Goal: Task Accomplishment & Management: Use online tool/utility

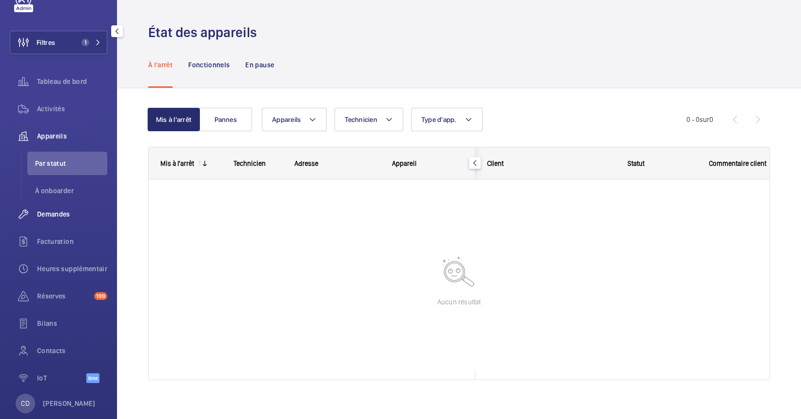
scroll to position [49, 0]
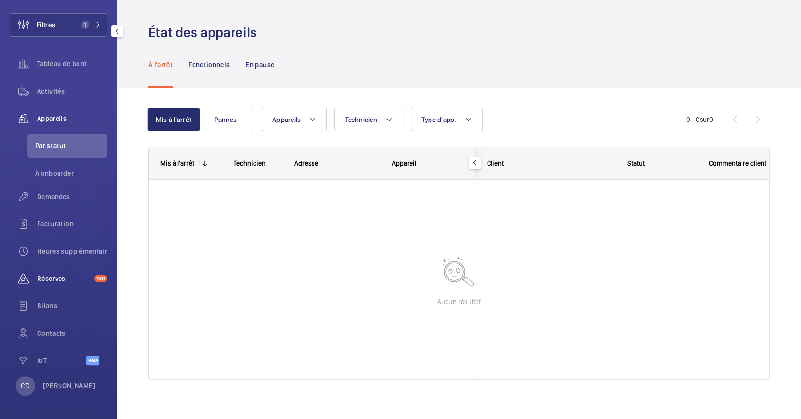
click at [60, 274] on span "Réserves" at bounding box center [63, 278] width 53 height 10
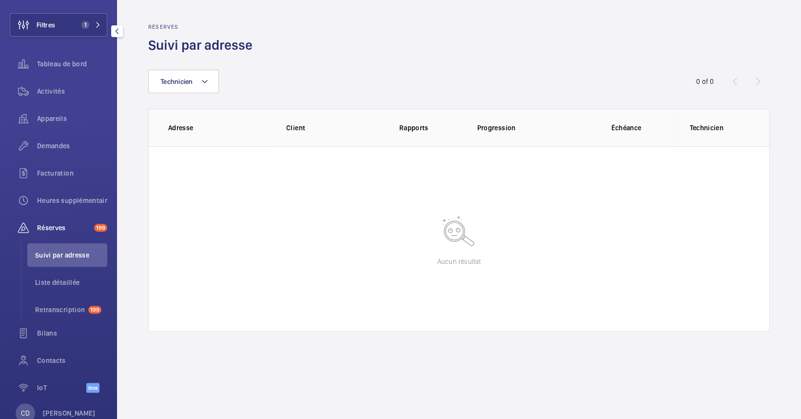
click at [93, 246] on li "Suivi par adresse" at bounding box center [67, 254] width 80 height 23
click at [58, 293] on ul "Suivi par adresse Liste détaillée Retranscription 199" at bounding box center [64, 282] width 86 height 78
drag, startPoint x: 58, startPoint y: 293, endPoint x: 58, endPoint y: 286, distance: 7.3
click at [58, 288] on li "Liste détaillée" at bounding box center [67, 282] width 80 height 23
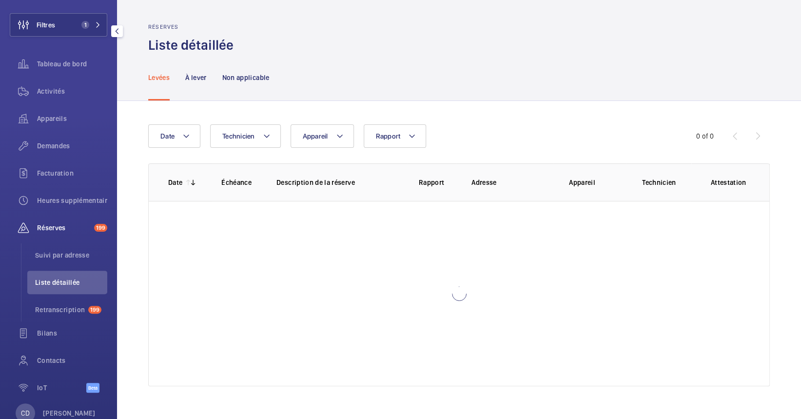
click at [58, 278] on span "Liste détaillée" at bounding box center [71, 282] width 72 height 10
click at [60, 269] on ul "Suivi par adresse Liste détaillée Retranscription 199" at bounding box center [64, 282] width 86 height 78
click at [63, 254] on span "Suivi par adresse" at bounding box center [71, 255] width 72 height 10
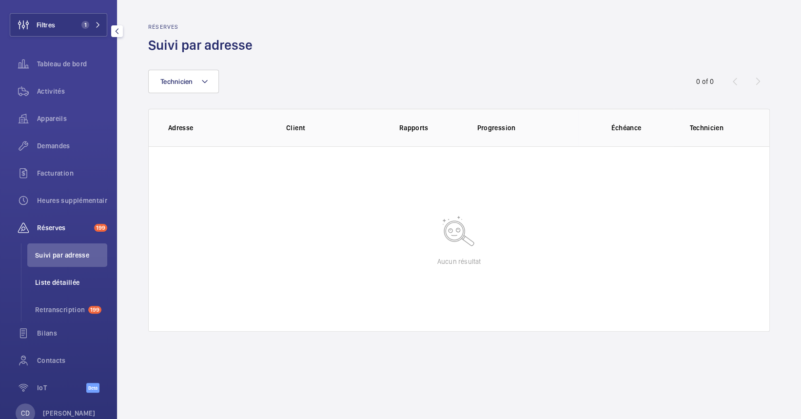
click at [49, 279] on span "Liste détaillée" at bounding box center [71, 282] width 72 height 10
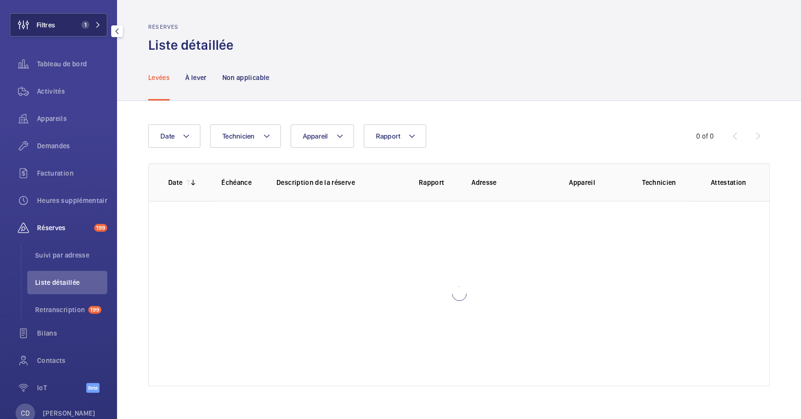
click at [78, 23] on span "1" at bounding box center [84, 25] width 12 height 8
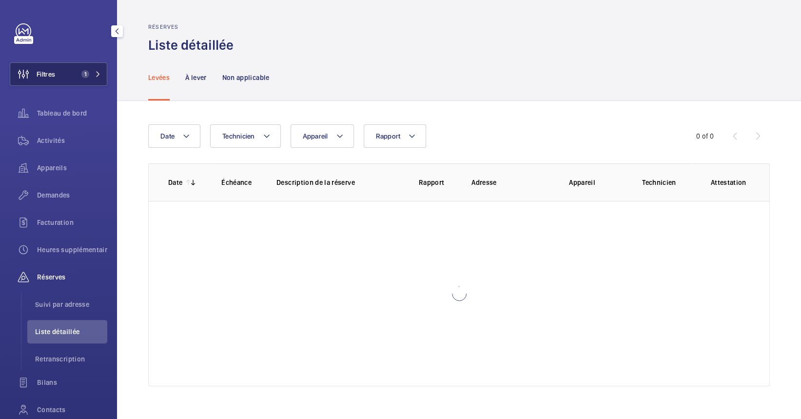
click at [58, 78] on button "Filtres 1" at bounding box center [58, 73] width 97 height 23
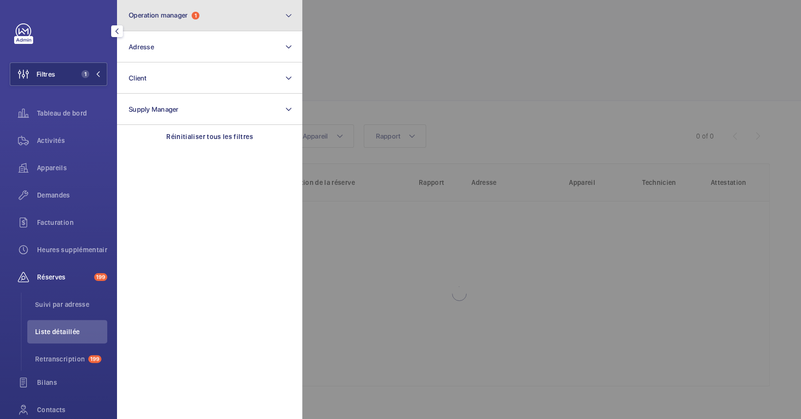
click at [179, 15] on span "Operation manager" at bounding box center [158, 15] width 59 height 8
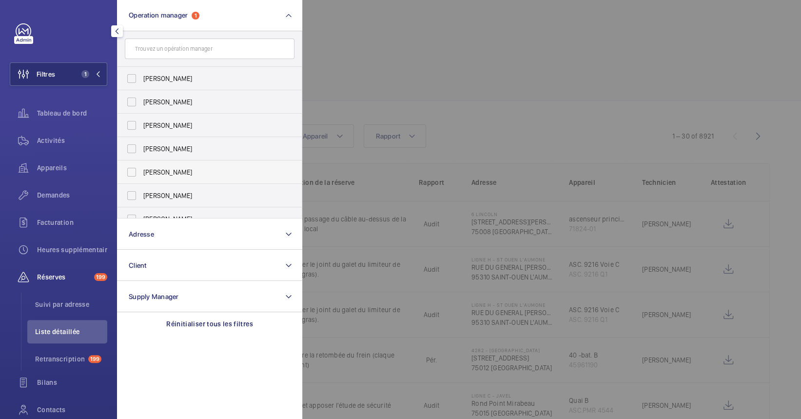
click at [191, 175] on span "[PERSON_NAME]" at bounding box center [210, 172] width 134 height 10
click at [141, 175] on input "[PERSON_NAME]" at bounding box center [131, 171] width 19 height 19
checkbox input "true"
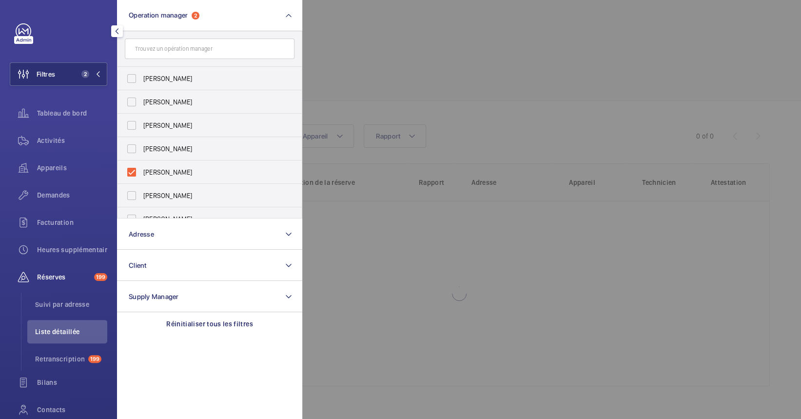
click at [494, 40] on div at bounding box center [702, 209] width 801 height 419
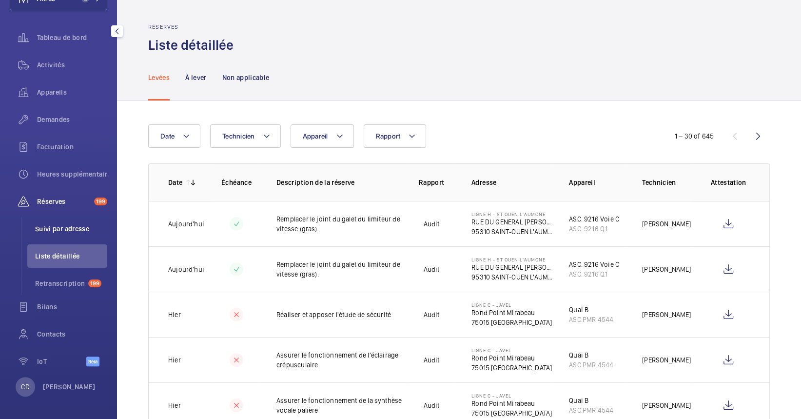
scroll to position [77, 0]
click at [72, 225] on span "Suivi par adresse" at bounding box center [71, 228] width 72 height 10
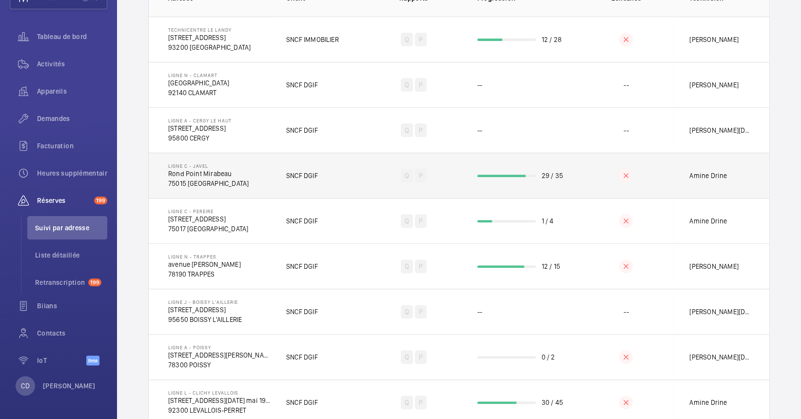
scroll to position [195, 0]
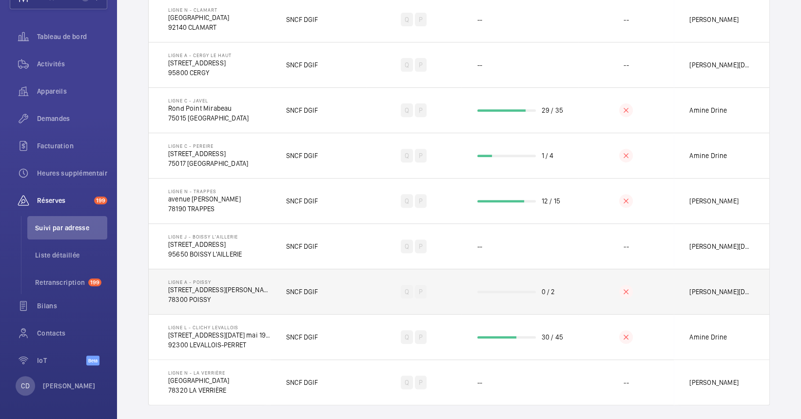
click at [254, 299] on td "Ligne A - POISSY [STREET_ADDRESS][PERSON_NAME]" at bounding box center [210, 291] width 122 height 45
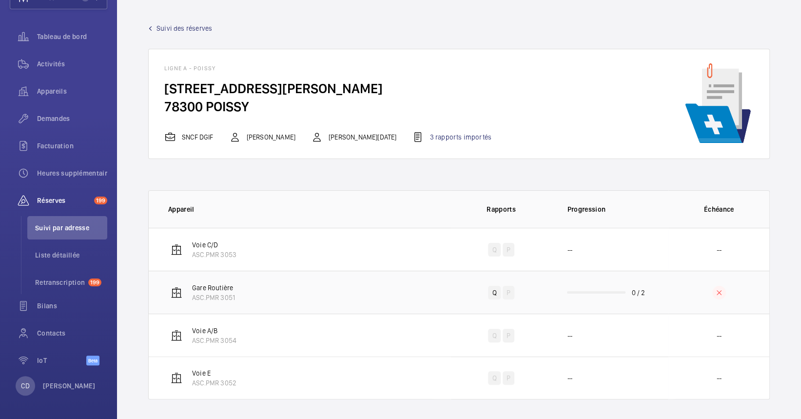
click at [321, 289] on td "Gare Routière ASC.PMR 3051" at bounding box center [300, 292] width 302 height 43
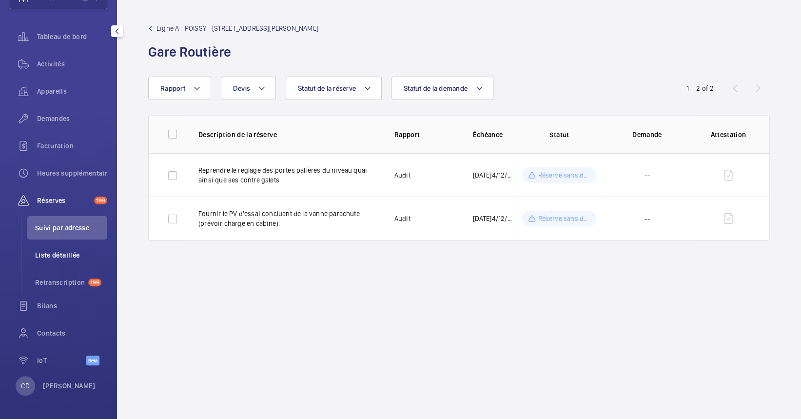
click at [70, 250] on span "Liste détaillée" at bounding box center [71, 255] width 72 height 10
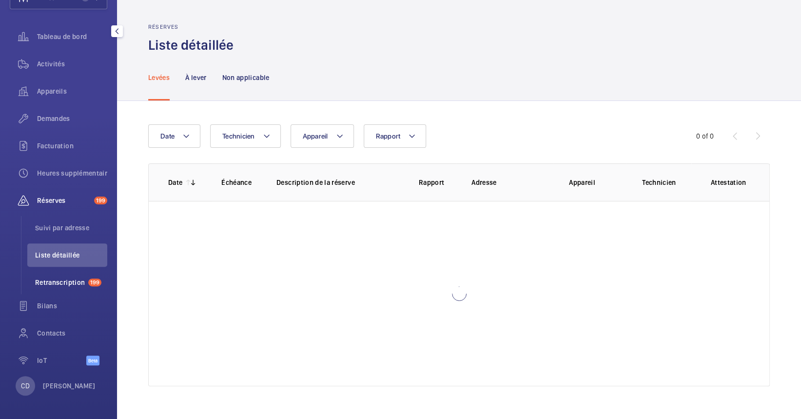
click at [93, 273] on li "Retranscription 199" at bounding box center [67, 282] width 80 height 23
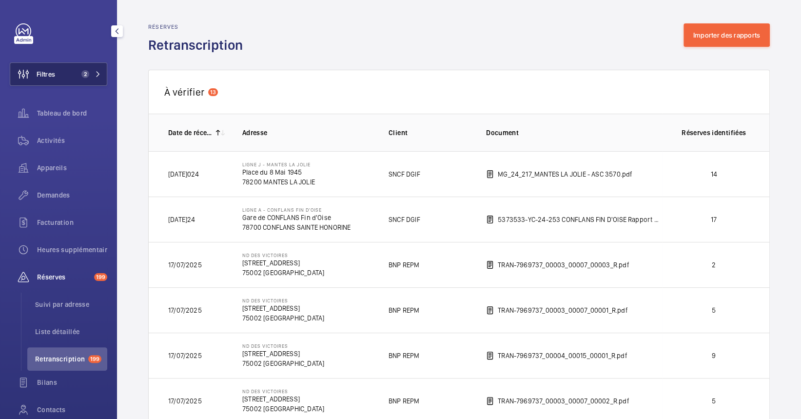
click at [78, 70] on span "2" at bounding box center [84, 74] width 12 height 8
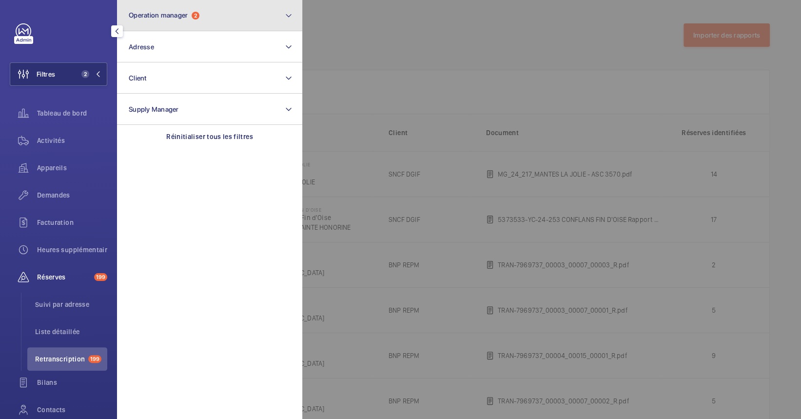
click at [171, 16] on span "Operation manager" at bounding box center [158, 15] width 59 height 8
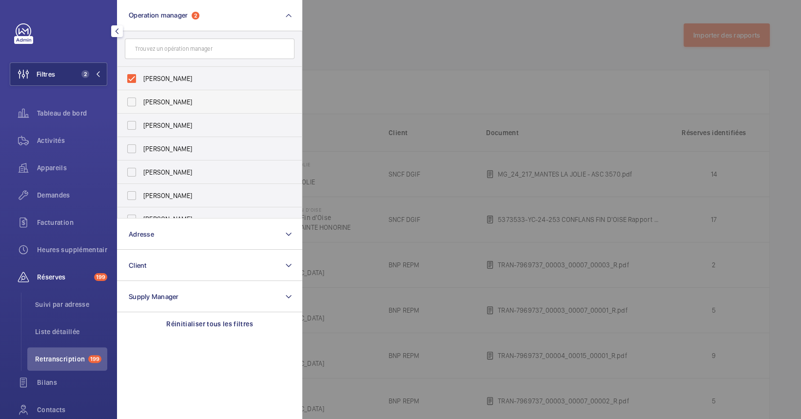
click at [207, 101] on span "[PERSON_NAME]" at bounding box center [210, 102] width 134 height 10
click at [141, 101] on input "[PERSON_NAME]" at bounding box center [131, 101] width 19 height 19
checkbox input "true"
click at [212, 74] on span "[PERSON_NAME]" at bounding box center [210, 79] width 134 height 10
click at [141, 73] on input "[PERSON_NAME]" at bounding box center [131, 78] width 19 height 19
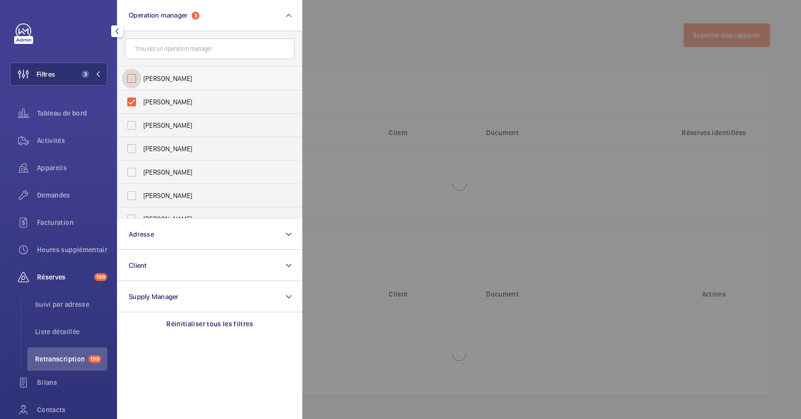
checkbox input "false"
click at [445, 124] on div at bounding box center [702, 209] width 801 height 419
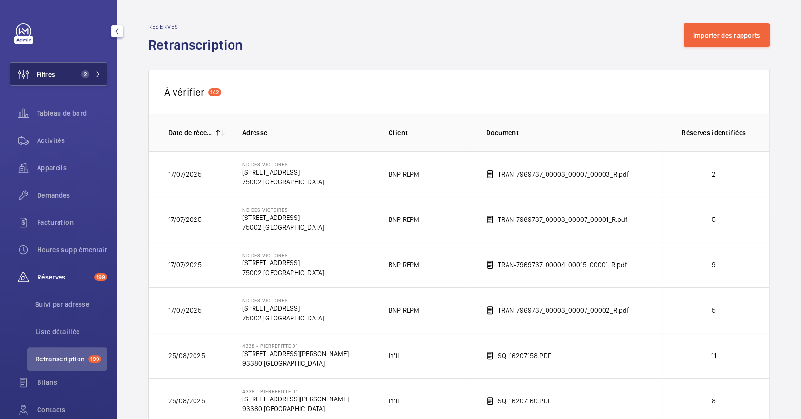
click at [56, 70] on button "Filtres 2" at bounding box center [58, 73] width 97 height 23
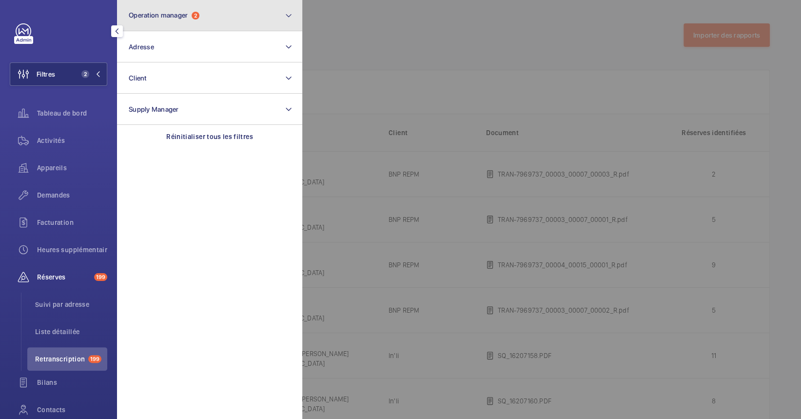
click at [217, 14] on button "Operation manager 2" at bounding box center [209, 15] width 185 height 31
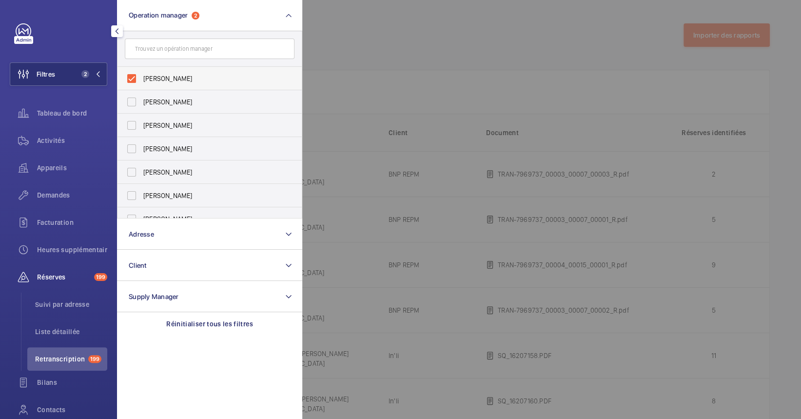
click at [171, 78] on span "[PERSON_NAME]" at bounding box center [210, 79] width 134 height 10
click at [141, 78] on input "[PERSON_NAME]" at bounding box center [131, 78] width 19 height 19
checkbox input "false"
click at [161, 170] on span "[PERSON_NAME]" at bounding box center [210, 172] width 134 height 10
click at [141, 170] on input "[PERSON_NAME]" at bounding box center [131, 171] width 19 height 19
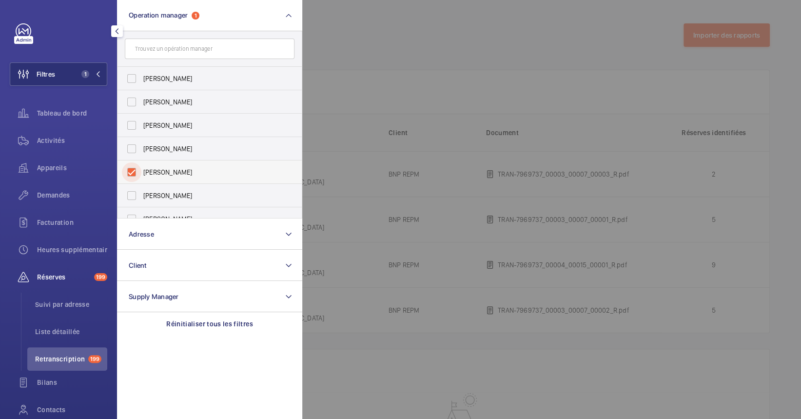
checkbox input "true"
click at [466, 125] on div at bounding box center [702, 209] width 801 height 419
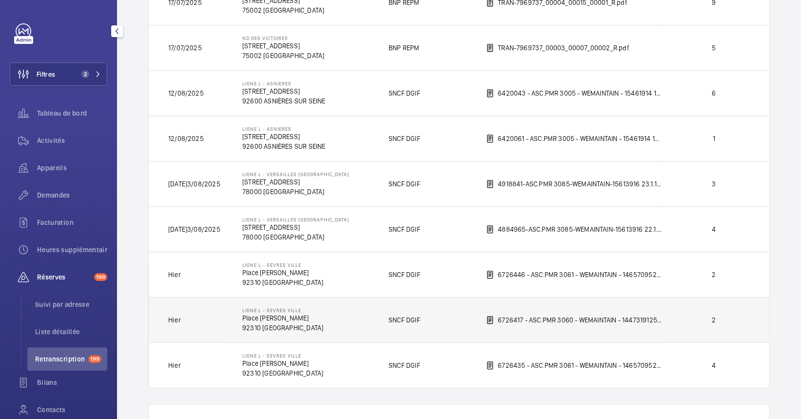
scroll to position [509, 0]
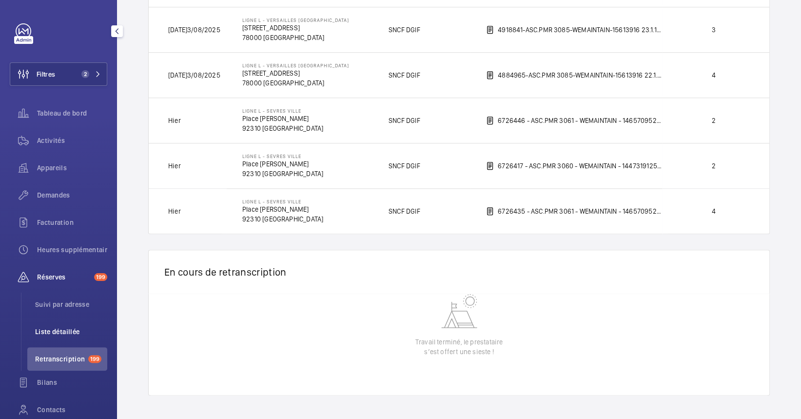
click at [68, 328] on span "Liste détaillée" at bounding box center [71, 332] width 72 height 10
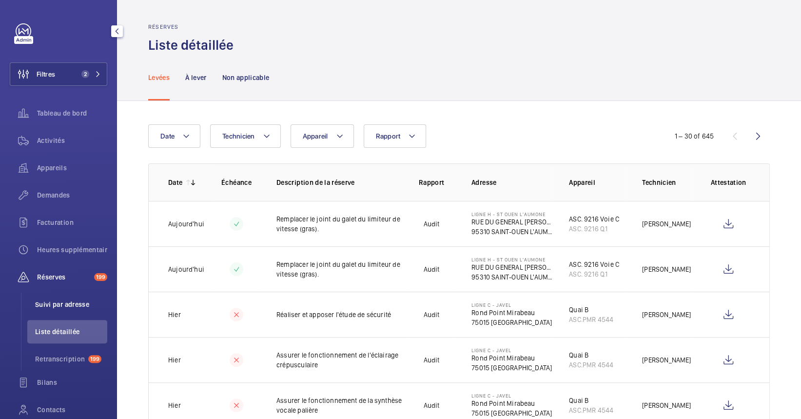
click at [70, 305] on span "Suivi par adresse" at bounding box center [71, 304] width 72 height 10
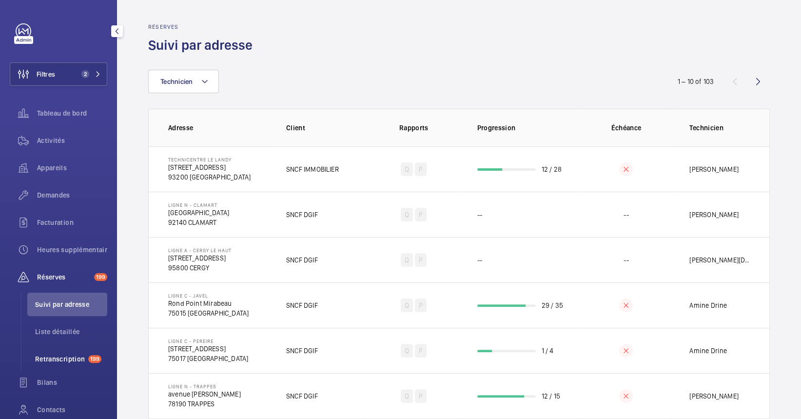
click at [67, 355] on span "Retranscription" at bounding box center [59, 359] width 49 height 10
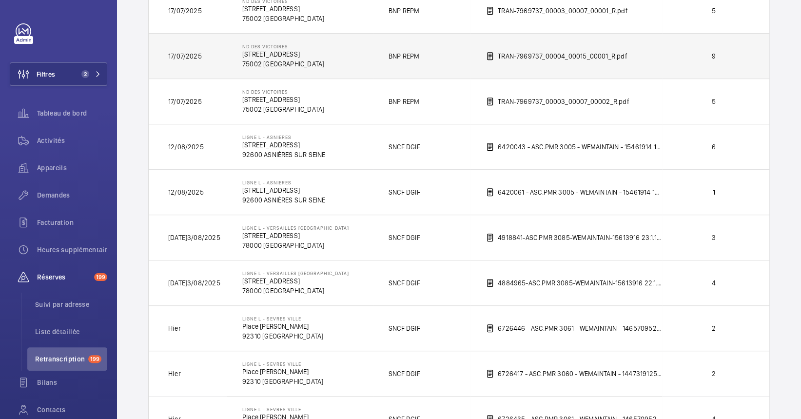
scroll to position [325, 0]
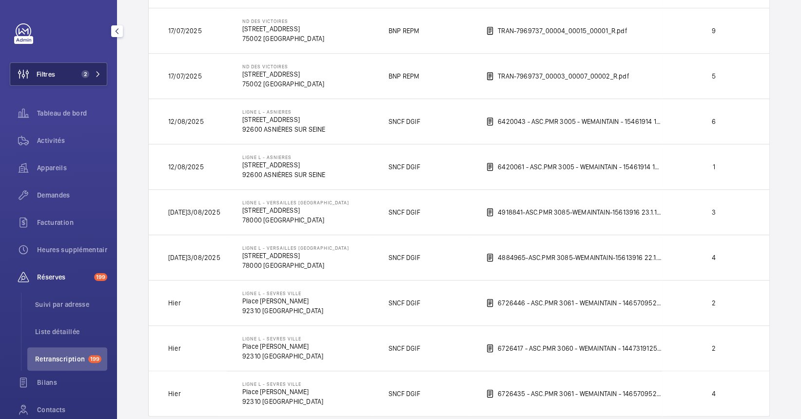
click at [95, 76] on mat-icon at bounding box center [98, 74] width 6 height 6
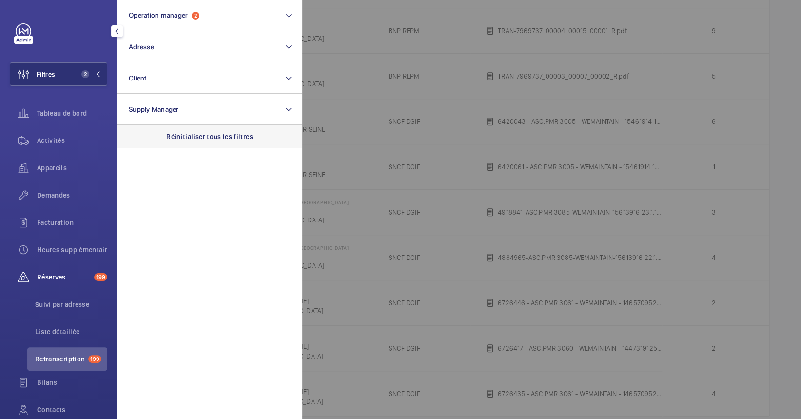
click at [198, 136] on p "Réinitialiser tous les filtres" at bounding box center [209, 137] width 87 height 10
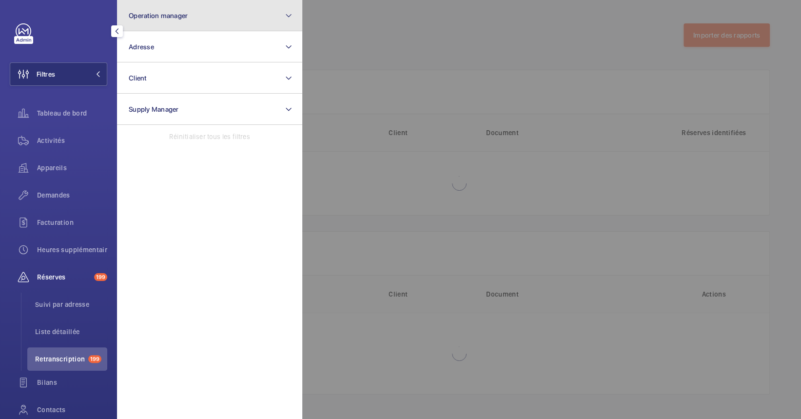
click at [181, 23] on button "Operation manager" at bounding box center [209, 15] width 185 height 31
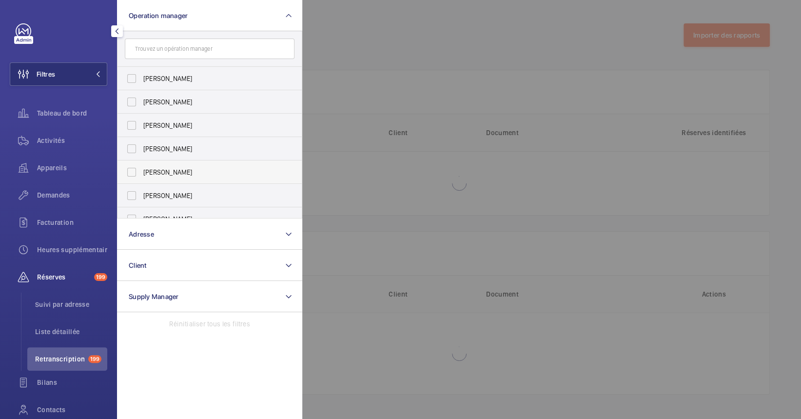
click at [201, 172] on span "[PERSON_NAME]" at bounding box center [210, 172] width 134 height 10
click at [141, 172] on input "[PERSON_NAME]" at bounding box center [131, 171] width 19 height 19
checkbox input "true"
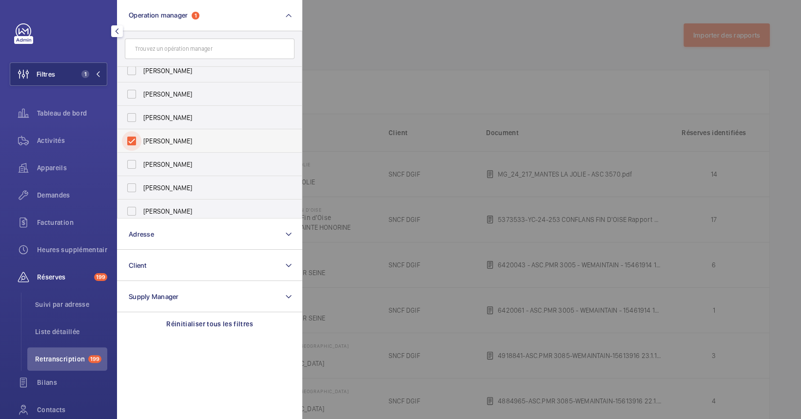
scroll to position [36, 0]
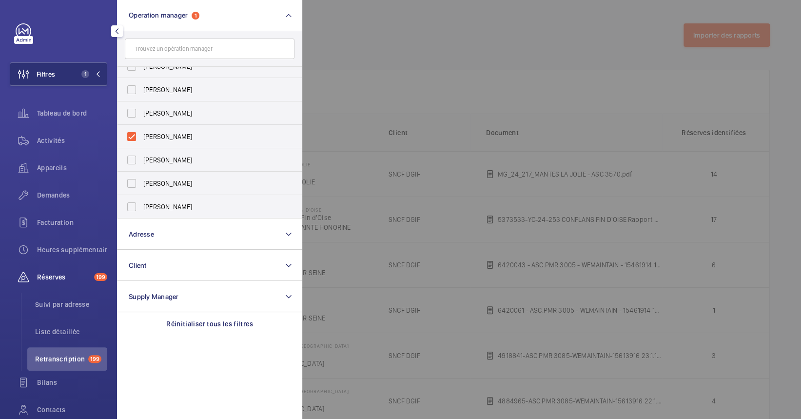
click at [460, 198] on div at bounding box center [702, 209] width 801 height 419
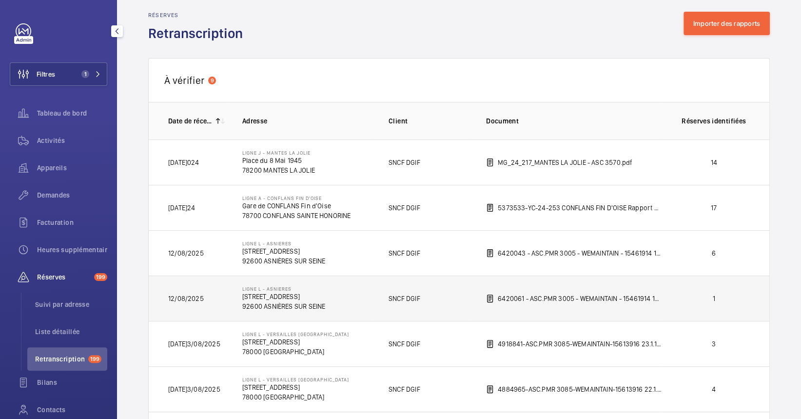
scroll to position [0, 0]
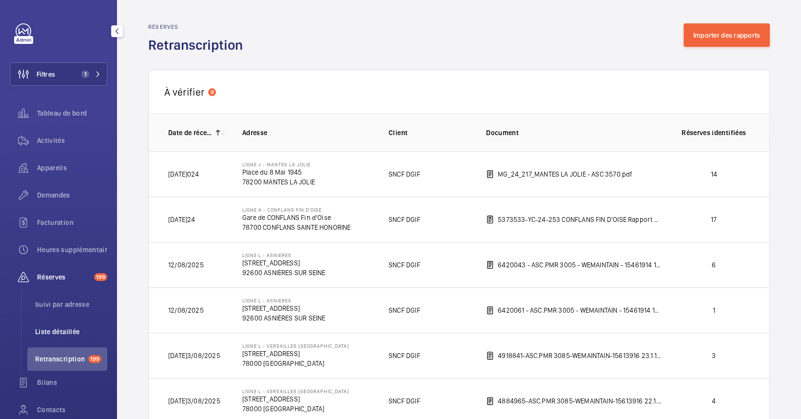
click at [53, 332] on span "Liste détaillée" at bounding box center [71, 332] width 72 height 10
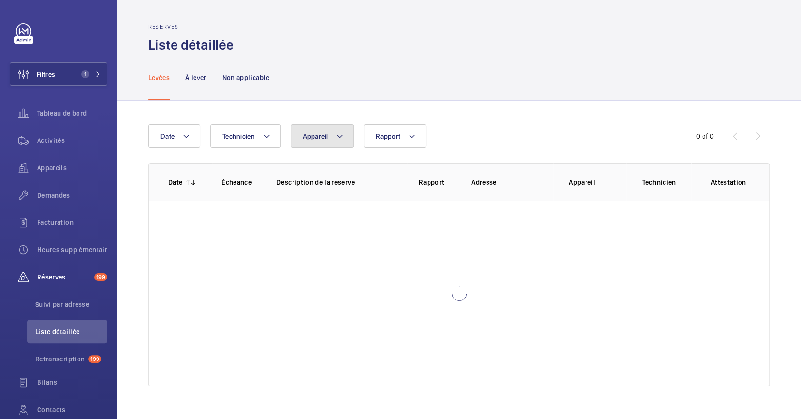
click at [336, 134] on mat-icon at bounding box center [340, 136] width 8 height 12
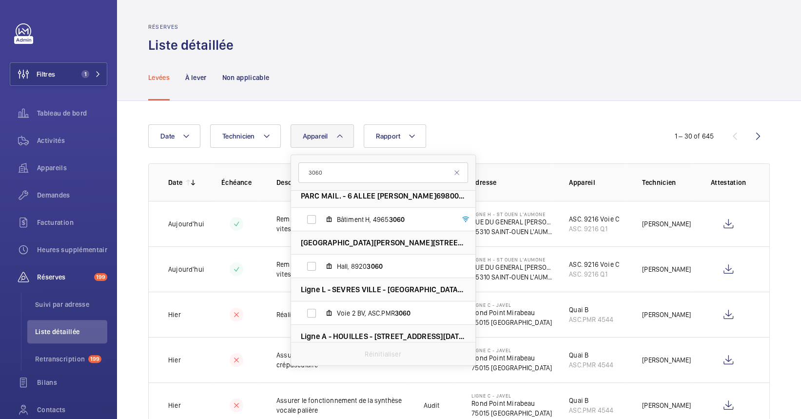
scroll to position [706, 0]
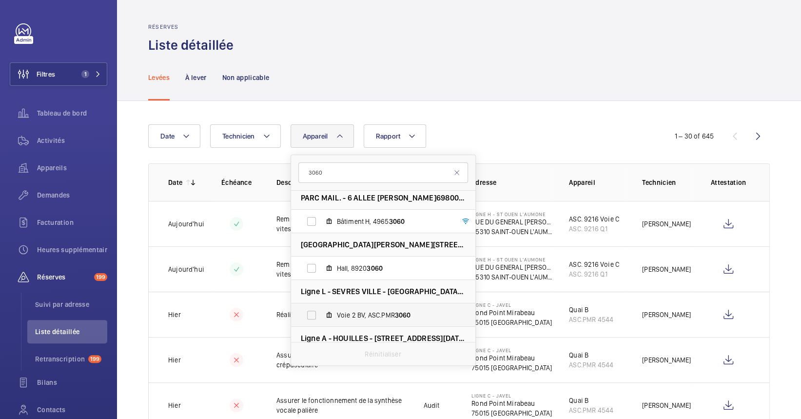
type input "3060"
click at [381, 307] on label "Voie 2 BV, ASC.PMR 3060" at bounding box center [375, 314] width 169 height 23
click at [321, 307] on input "Voie 2 BV, ASC.PMR 3060" at bounding box center [311, 314] width 19 height 19
checkbox input "true"
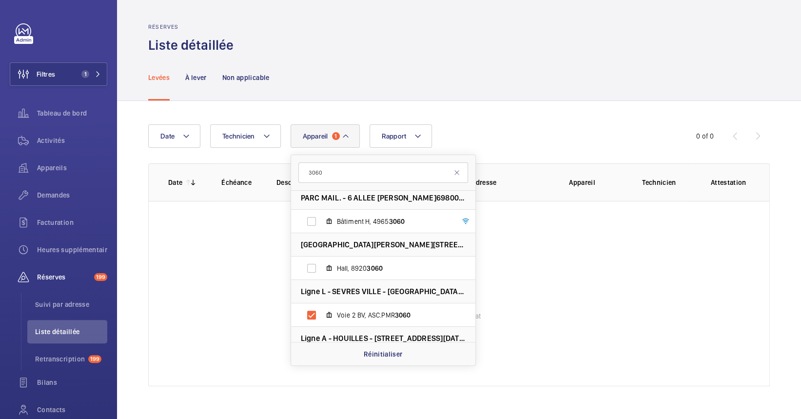
click at [193, 272] on wm-front-table-empty-state "Aucun résultat" at bounding box center [459, 293] width 621 height 185
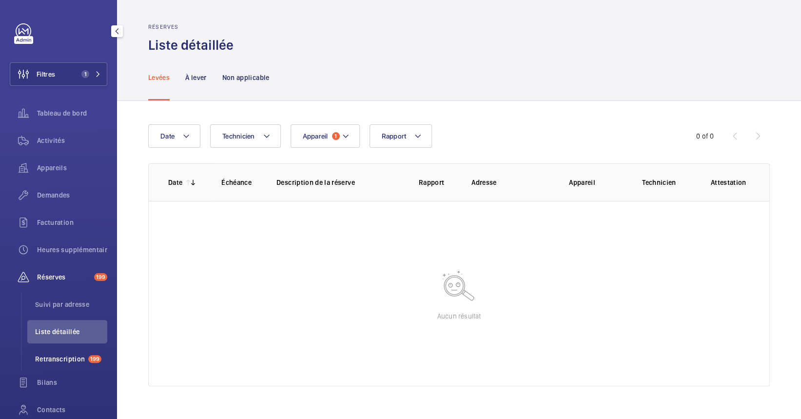
click at [82, 355] on li "Retranscription 199" at bounding box center [67, 358] width 80 height 23
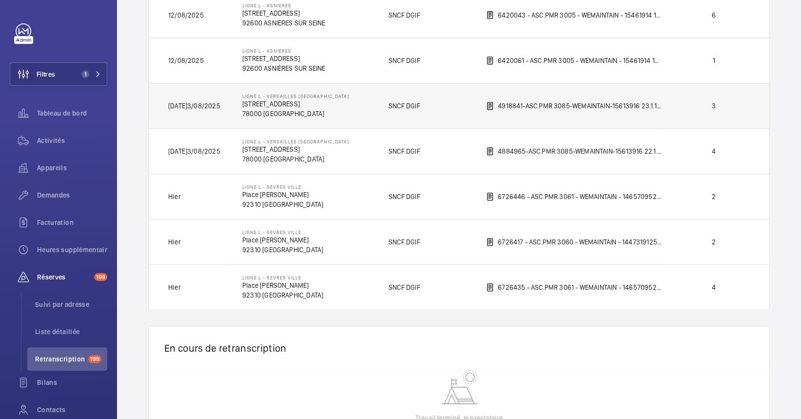
scroll to position [262, 0]
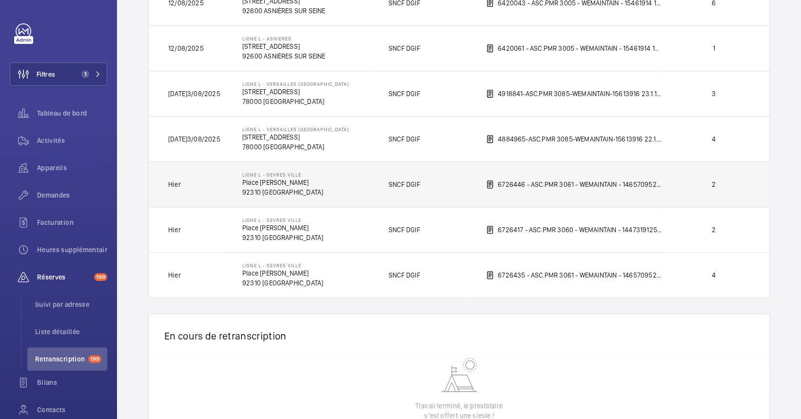
click at [343, 198] on td "Ligne L - SEVRES VILLE Place [PERSON_NAME] [GEOGRAPHIC_DATA]" at bounding box center [300, 183] width 146 height 45
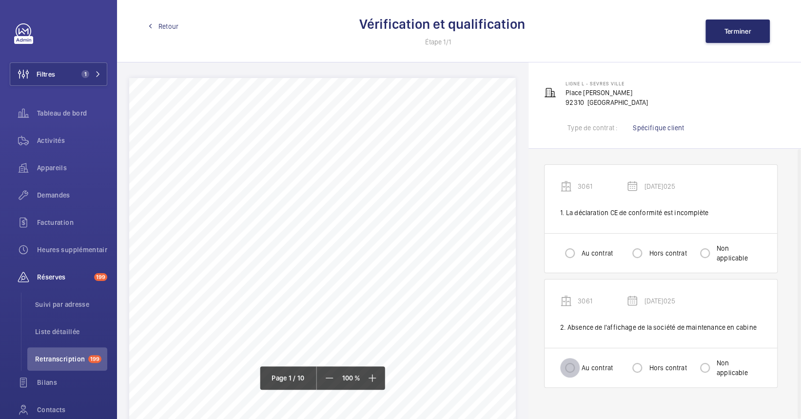
click at [569, 367] on input "Au contrat" at bounding box center [569, 367] width 19 height 19
radio input "true"
click at [718, 263] on div "Au contrat Hors contrat Non applicable" at bounding box center [660, 252] width 233 height 39
click at [713, 256] on input "Non applicable" at bounding box center [704, 252] width 19 height 19
radio input "true"
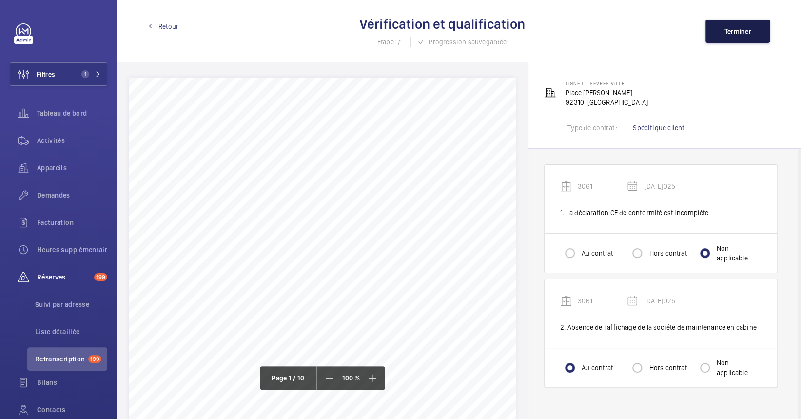
click at [734, 36] on button "Terminer" at bounding box center [737, 30] width 64 height 23
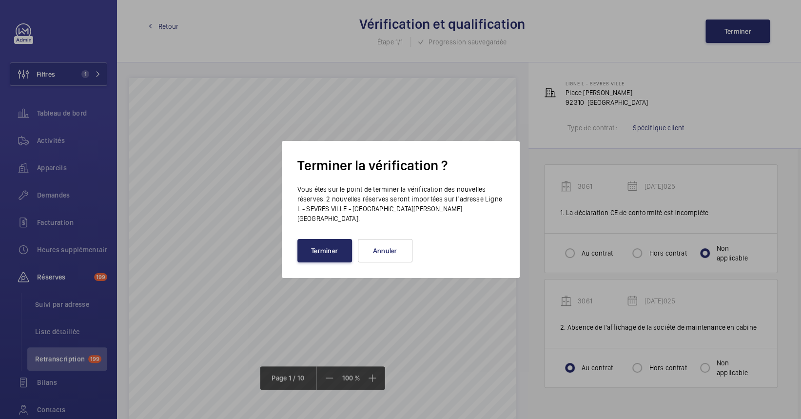
click at [338, 248] on button "Terminer" at bounding box center [324, 250] width 55 height 23
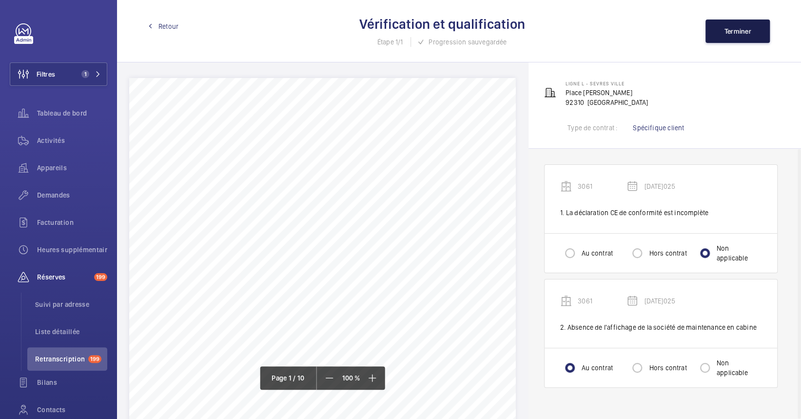
click at [724, 41] on button "Terminer" at bounding box center [737, 30] width 64 height 23
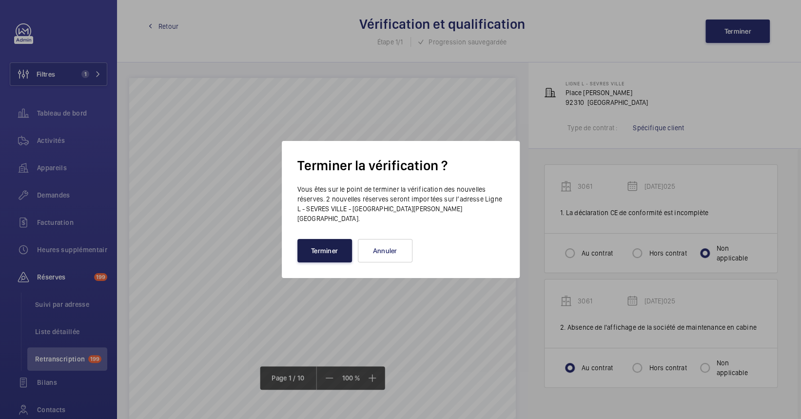
click at [330, 247] on button "Terminer" at bounding box center [324, 250] width 55 height 23
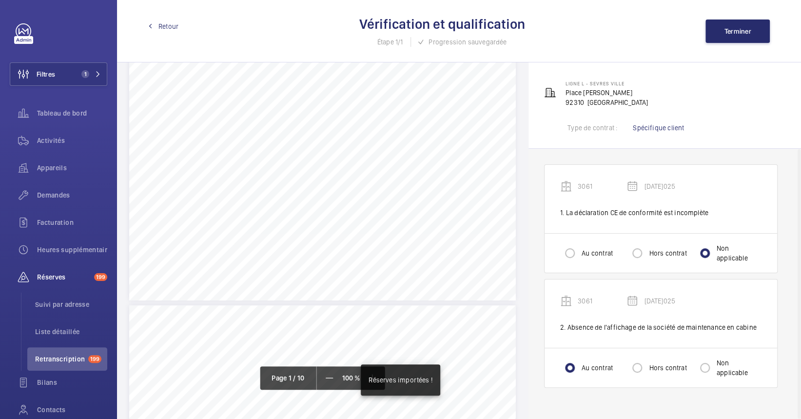
scroll to position [390, 0]
click at [80, 360] on span "Retranscription" at bounding box center [59, 359] width 49 height 10
click at [80, 359] on span "Retranscription" at bounding box center [59, 359] width 49 height 10
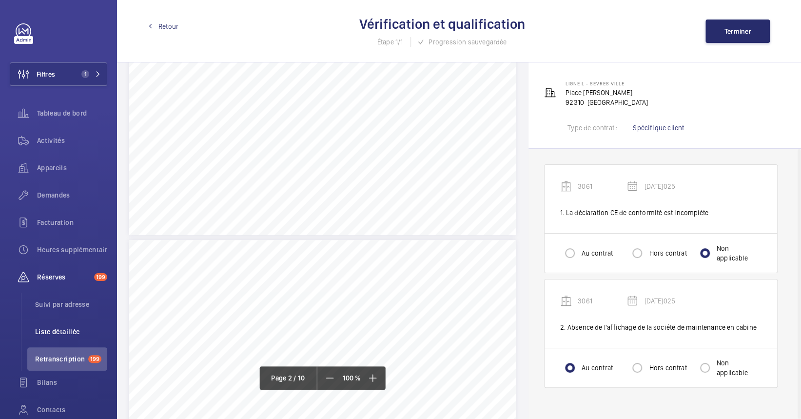
drag, startPoint x: 80, startPoint y: 359, endPoint x: 76, endPoint y: 329, distance: 30.5
click at [77, 329] on span "Liste détaillée" at bounding box center [71, 332] width 72 height 10
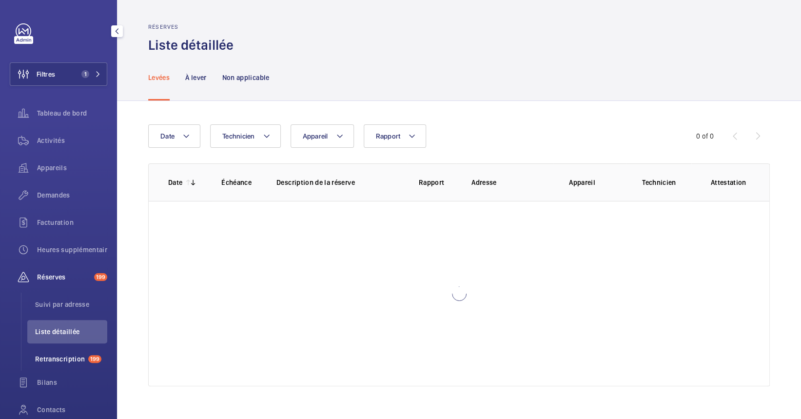
click at [74, 351] on li "Retranscription 199" at bounding box center [67, 358] width 80 height 23
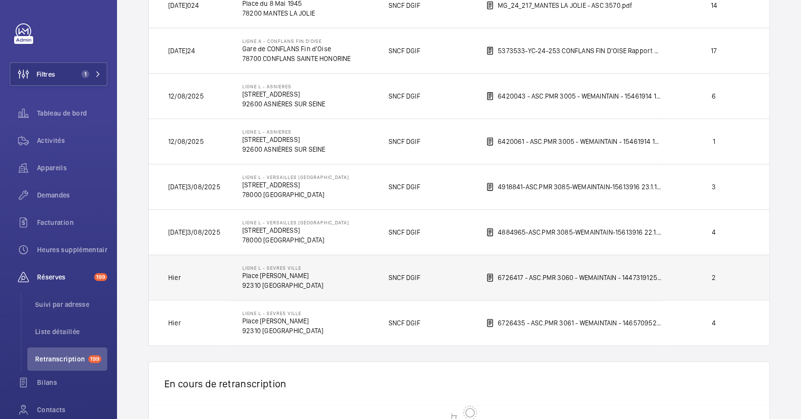
scroll to position [195, 0]
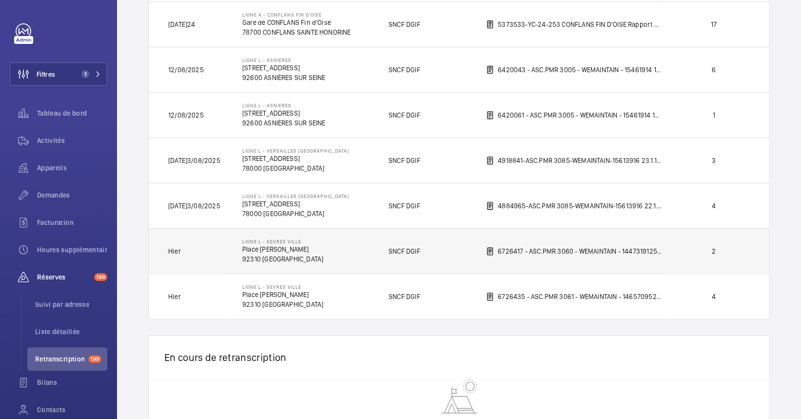
click at [316, 247] on td "Ligne L - SEVRES VILLE Place [PERSON_NAME] [GEOGRAPHIC_DATA]" at bounding box center [300, 250] width 146 height 45
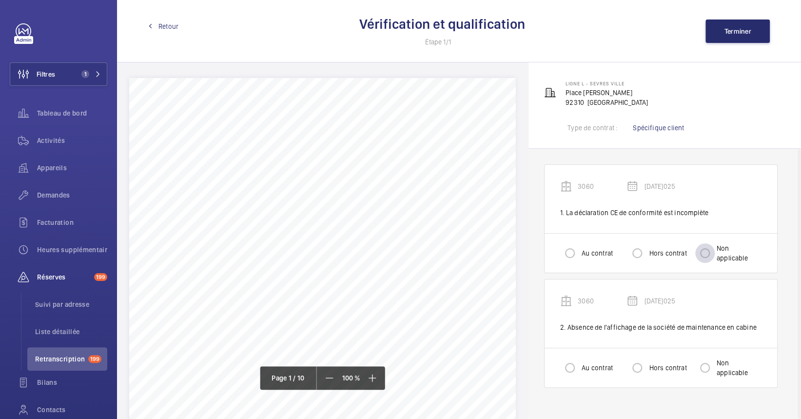
click at [715, 251] on div at bounding box center [704, 252] width 23 height 23
radio input "true"
click at [576, 365] on input "Au contrat" at bounding box center [569, 367] width 19 height 19
radio input "true"
click at [736, 51] on div "Retour Vérification et qualification Étape 1/1 Progression sauvegardée Terminer" at bounding box center [459, 31] width 684 height 62
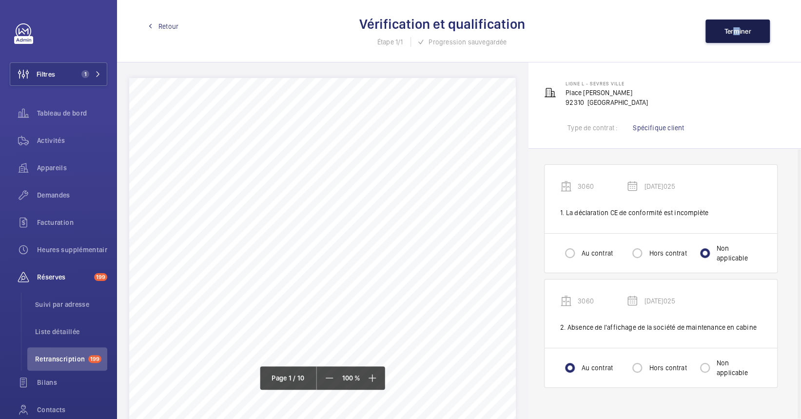
drag, startPoint x: 736, startPoint y: 51, endPoint x: 732, endPoint y: 27, distance: 23.8
click at [732, 27] on span "Terminer" at bounding box center [737, 31] width 27 height 8
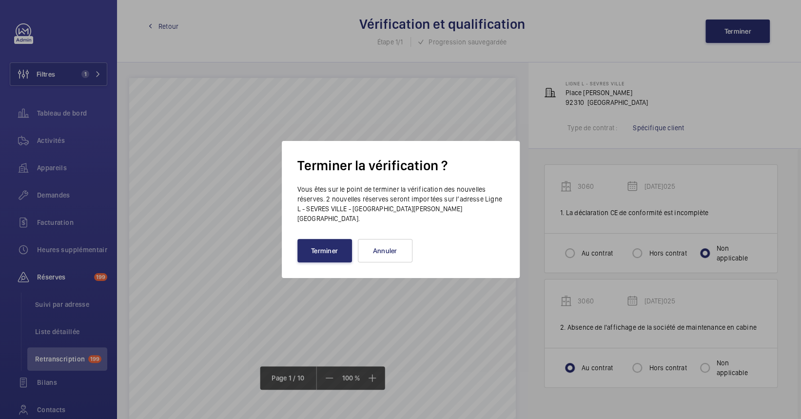
click at [329, 259] on div "Terminer la vérification ? Vous êtes sur le point de terminer la vérification d…" at bounding box center [401, 209] width 238 height 137
click at [333, 253] on button "Terminer" at bounding box center [324, 250] width 55 height 23
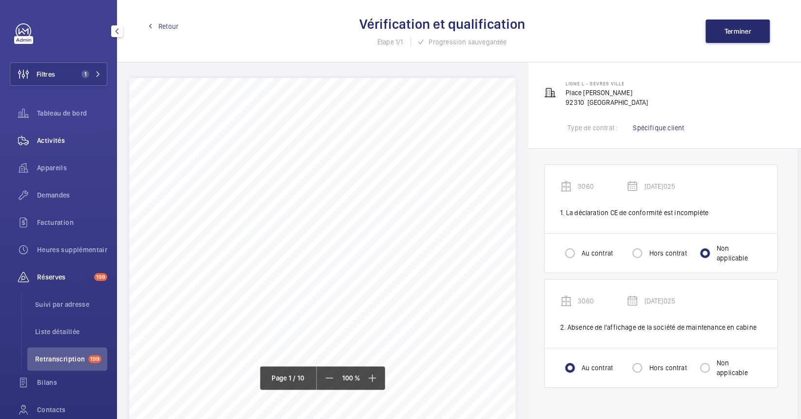
click at [42, 101] on div "Tableau de bord" at bounding box center [58, 112] width 97 height 23
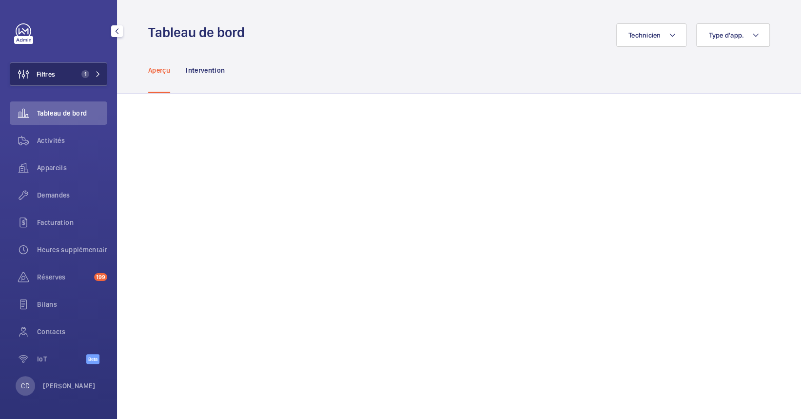
click at [70, 73] on button "Filtres 1" at bounding box center [58, 73] width 97 height 23
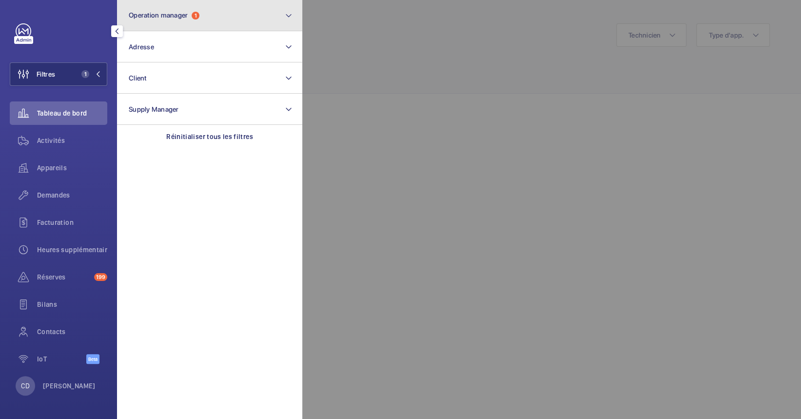
click at [172, 2] on button "Operation manager 1" at bounding box center [209, 15] width 185 height 31
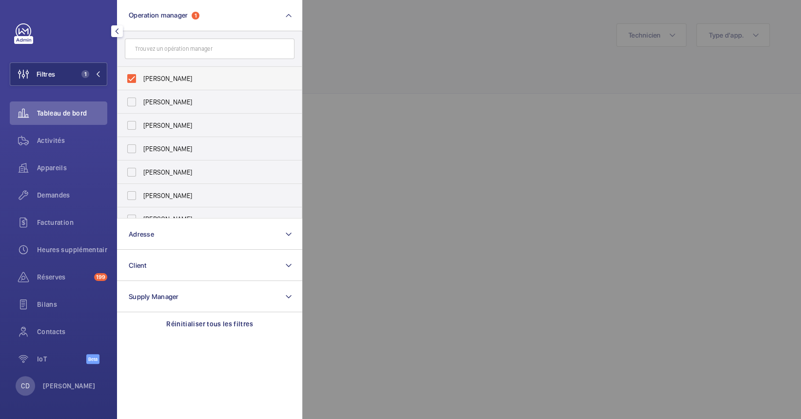
click at [179, 78] on span "[PERSON_NAME]" at bounding box center [210, 79] width 134 height 10
click at [141, 78] on input "[PERSON_NAME]" at bounding box center [131, 78] width 19 height 19
checkbox input "false"
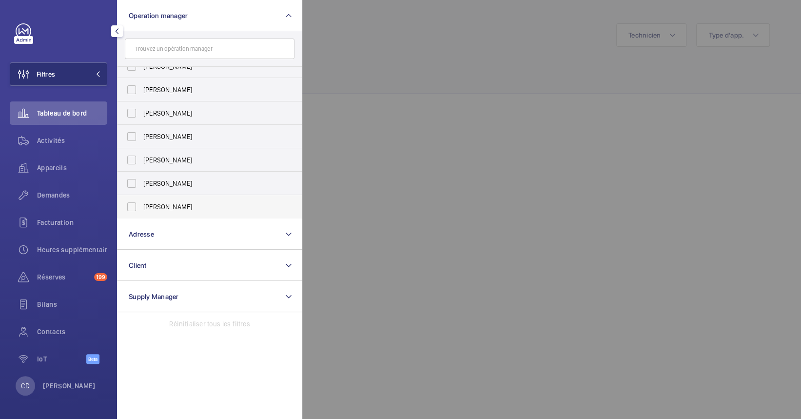
click at [181, 199] on label "[PERSON_NAME]" at bounding box center [202, 206] width 170 height 23
click at [141, 199] on input "[PERSON_NAME]" at bounding box center [131, 206] width 19 height 19
checkbox input "true"
click at [377, 124] on div at bounding box center [702, 209] width 801 height 419
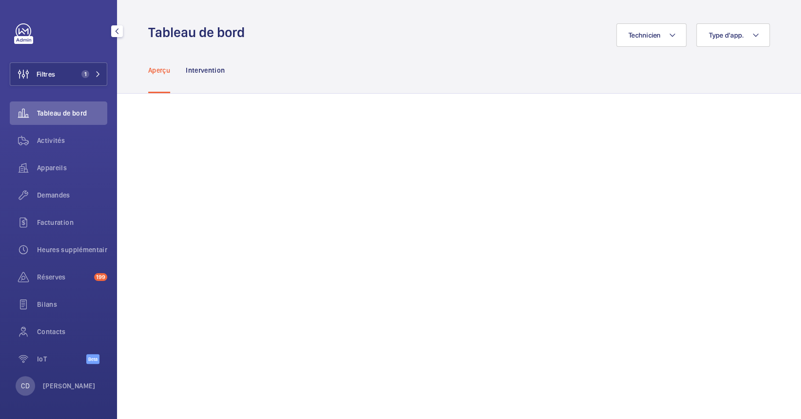
click at [57, 155] on div "Activités" at bounding box center [58, 142] width 97 height 27
click at [47, 169] on span "Appareils" at bounding box center [72, 168] width 70 height 10
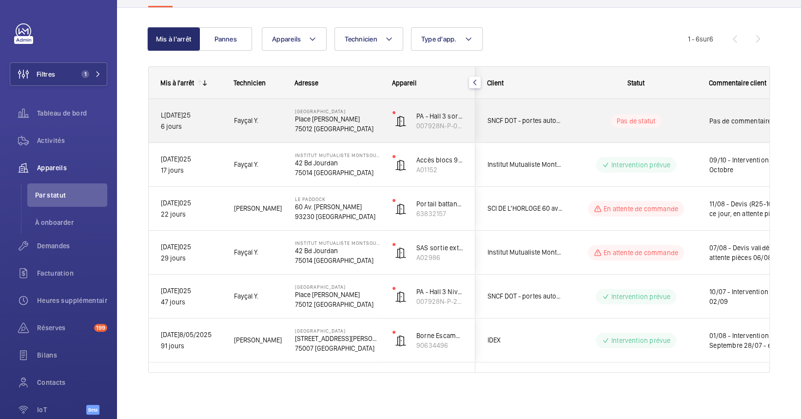
scroll to position [81, 0]
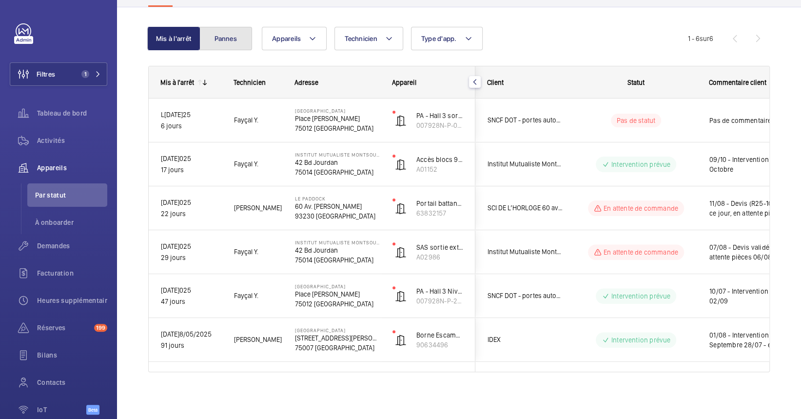
click at [223, 32] on button "Pannes" at bounding box center [225, 38] width 53 height 23
